Goal: Find specific page/section: Find specific page/section

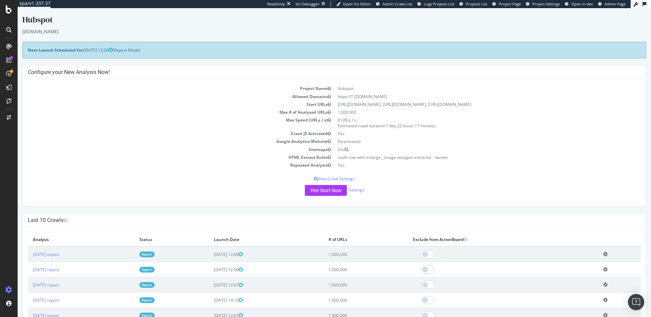
scroll to position [1, 0]
click at [38, 101] on div "SpeedWorkers" at bounding box center [40, 102] width 30 height 7
